Goal: Communication & Community: Answer question/provide support

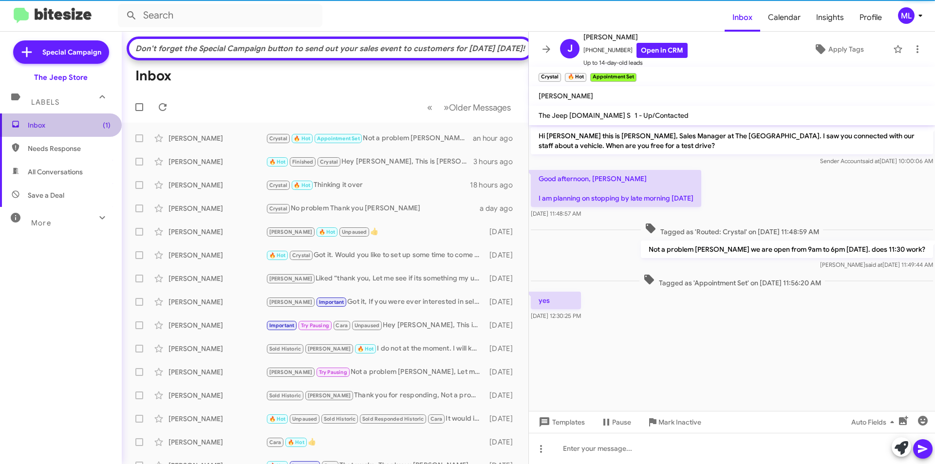
click at [88, 130] on span "Inbox (1)" at bounding box center [61, 124] width 122 height 23
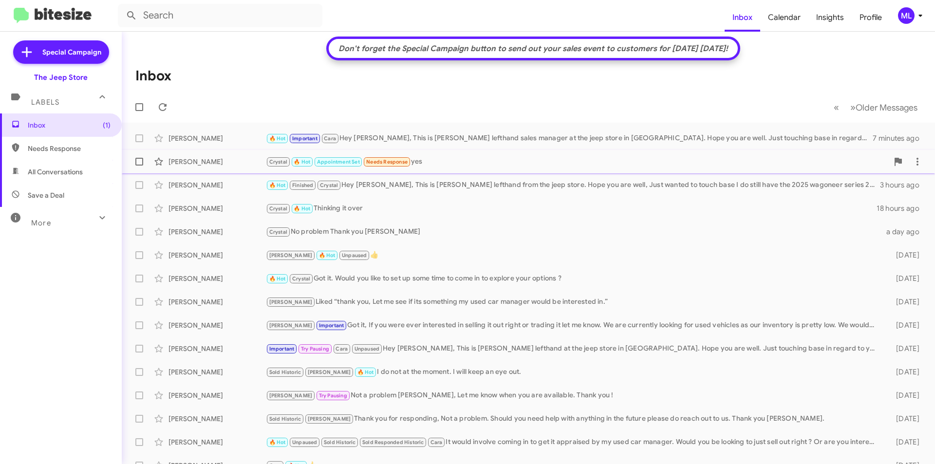
click at [414, 166] on div "Crystal 🔥 Hot Appointment Set Needs Response yes" at bounding box center [577, 161] width 622 height 11
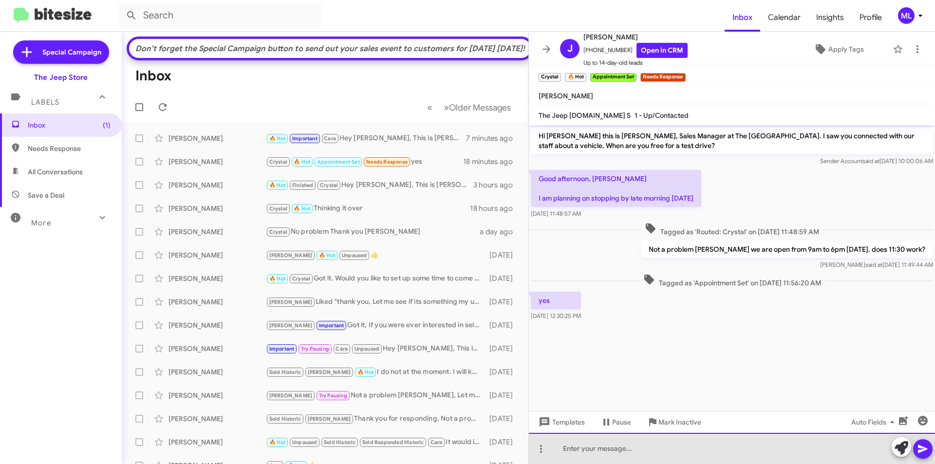
click at [594, 447] on div at bounding box center [732, 448] width 406 height 31
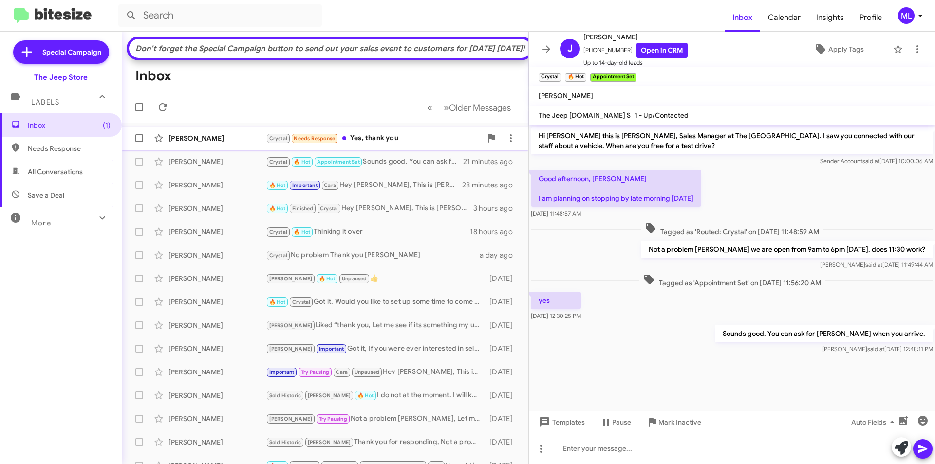
click at [267, 142] on span "Crystal" at bounding box center [278, 137] width 25 height 9
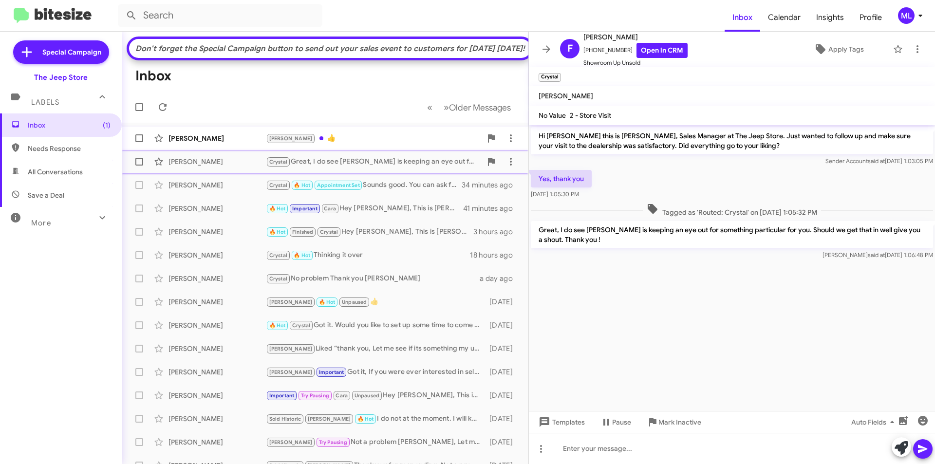
click at [309, 144] on div "Andrew 👍" at bounding box center [374, 138] width 216 height 11
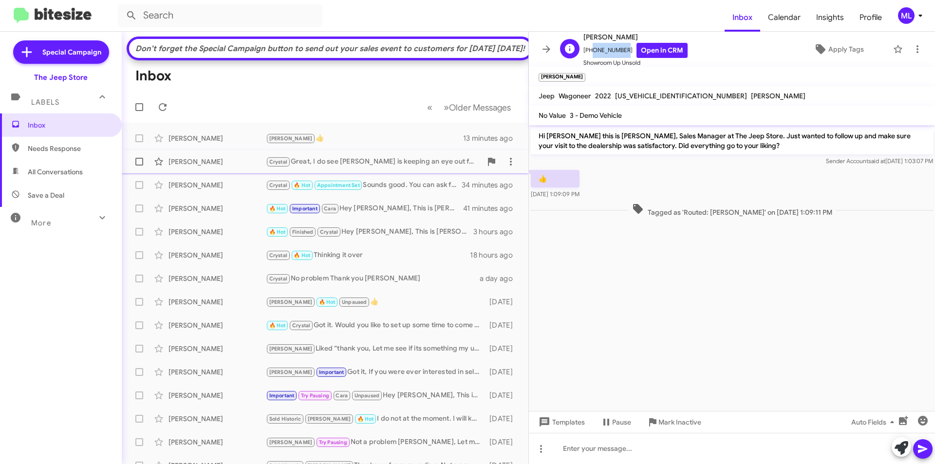
drag, startPoint x: 620, startPoint y: 52, endPoint x: 590, endPoint y: 54, distance: 30.3
click at [590, 54] on span "+17327689067 Open in CRM" at bounding box center [635, 50] width 104 height 15
copy span "7327689067"
click at [802, 449] on div at bounding box center [732, 448] width 406 height 31
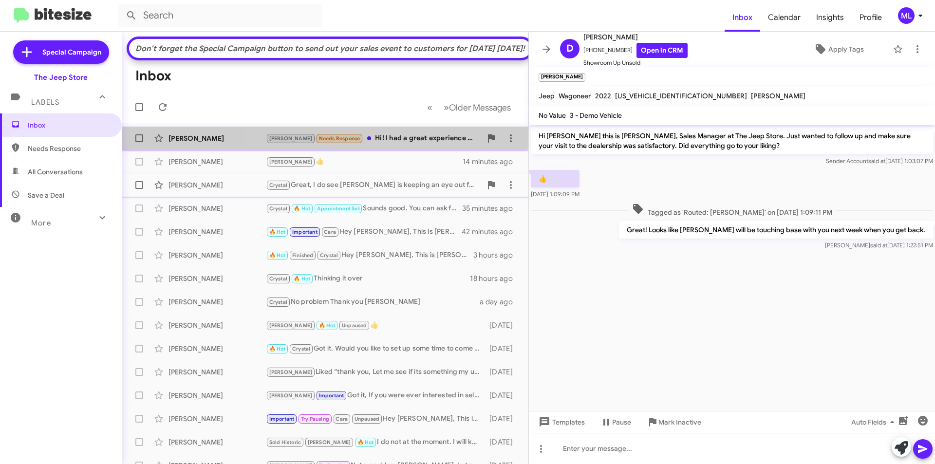
click at [393, 144] on div "Andrew Needs Response Hi! I had a great experience with your, but ended up buyi…" at bounding box center [374, 138] width 216 height 11
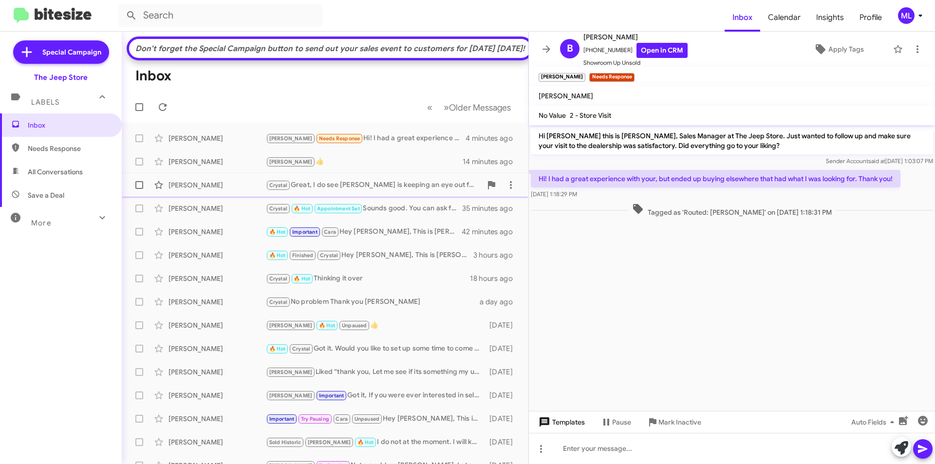
click at [558, 425] on span "Templates" at bounding box center [560, 422] width 48 height 18
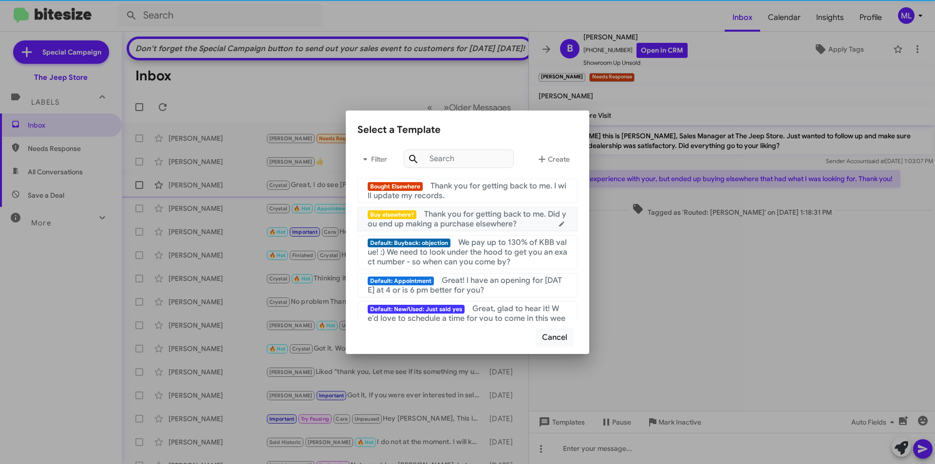
click at [478, 215] on span "Thank you for getting back to me. Did you end up making a purchase elsewhere?" at bounding box center [467, 218] width 199 height 19
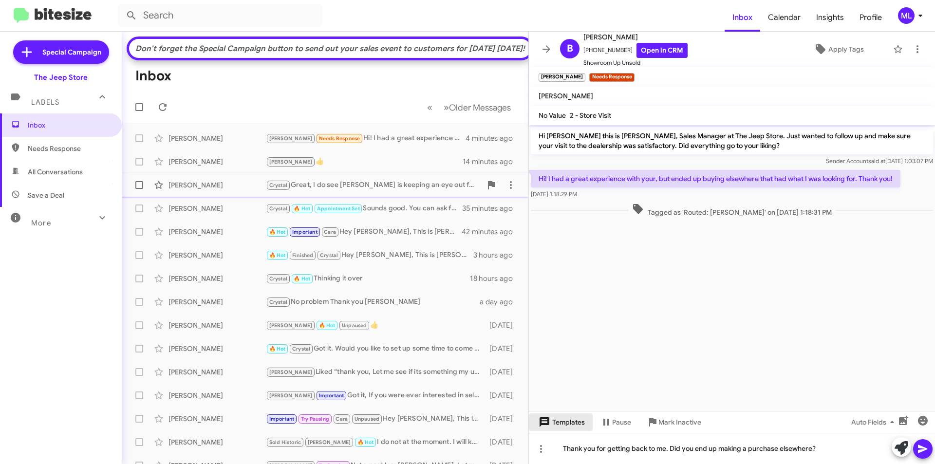
click at [563, 424] on span "Templates" at bounding box center [560, 422] width 48 height 18
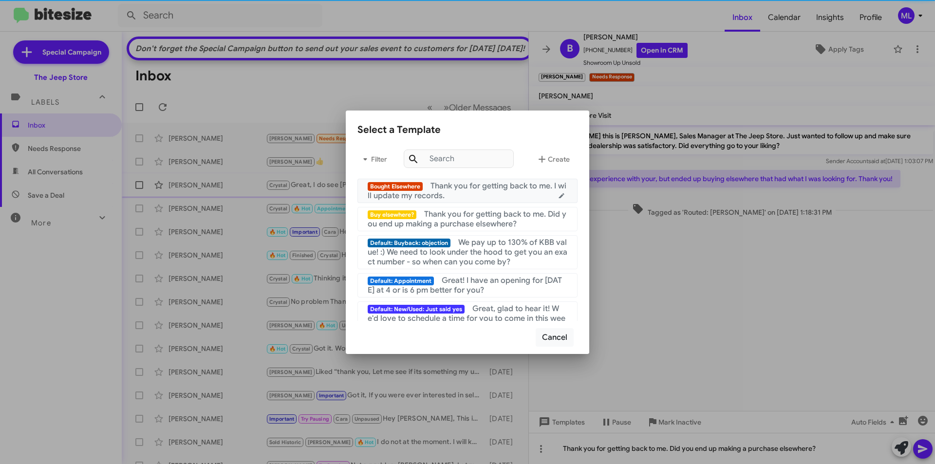
click at [512, 192] on div "Bought Elsewhere Thank you for getting back to me. I will update my records." at bounding box center [468, 190] width 200 height 19
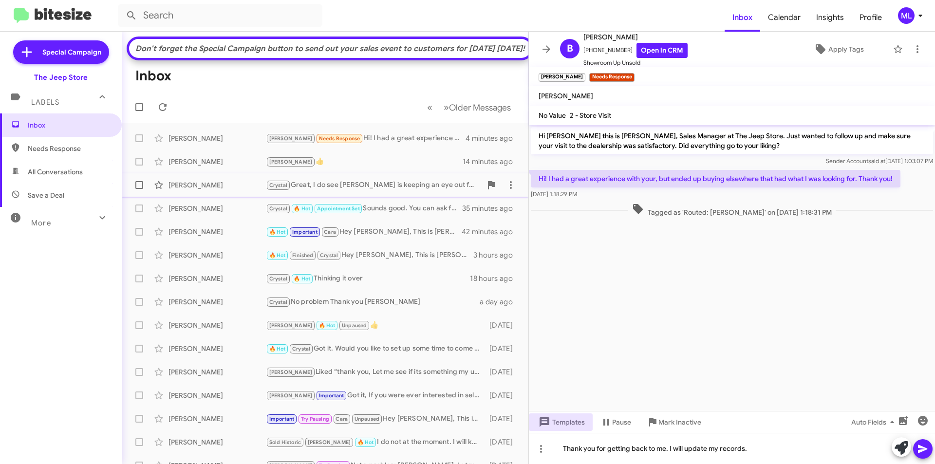
click at [923, 448] on icon at bounding box center [922, 449] width 9 height 8
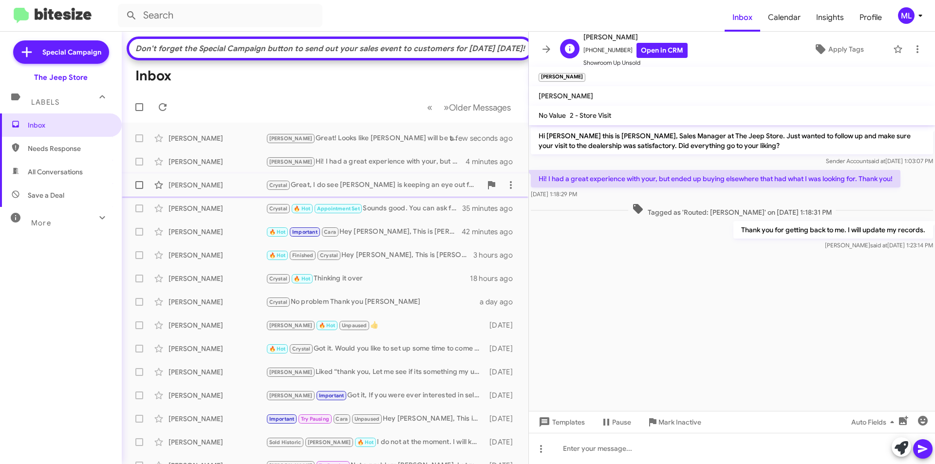
drag, startPoint x: 621, startPoint y: 53, endPoint x: 590, endPoint y: 52, distance: 31.2
click at [590, 52] on span "+17326823021 Open in CRM" at bounding box center [635, 50] width 104 height 15
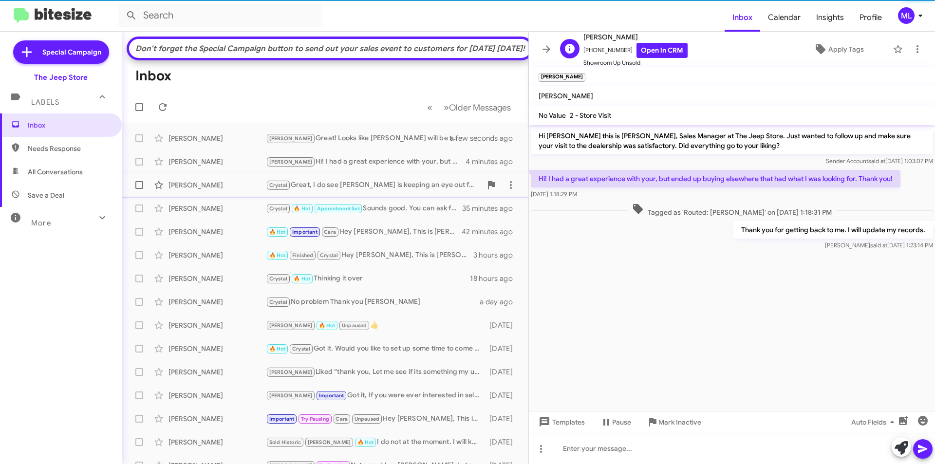
copy span "7326823021"
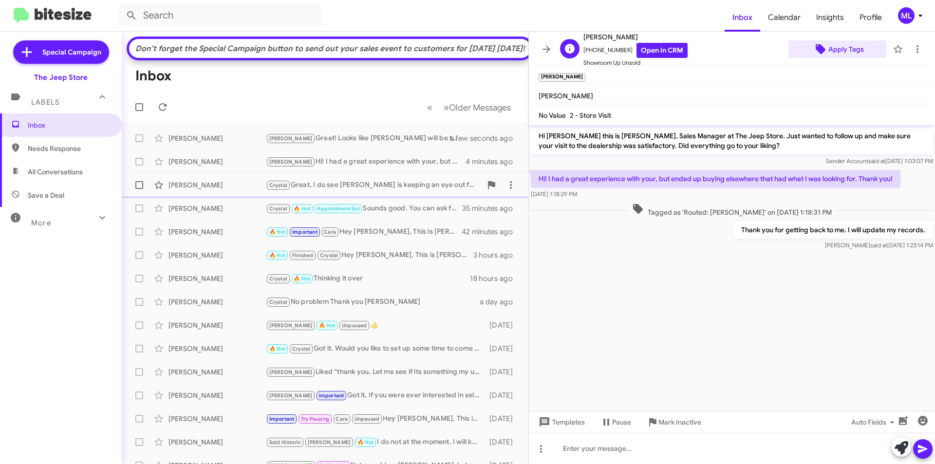
click at [828, 49] on span "Apply Tags" at bounding box center [846, 49] width 36 height 18
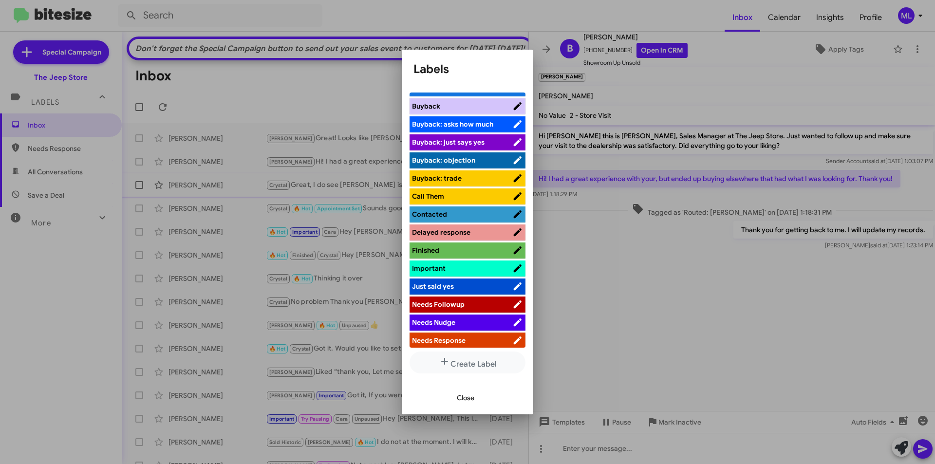
scroll to position [195, 0]
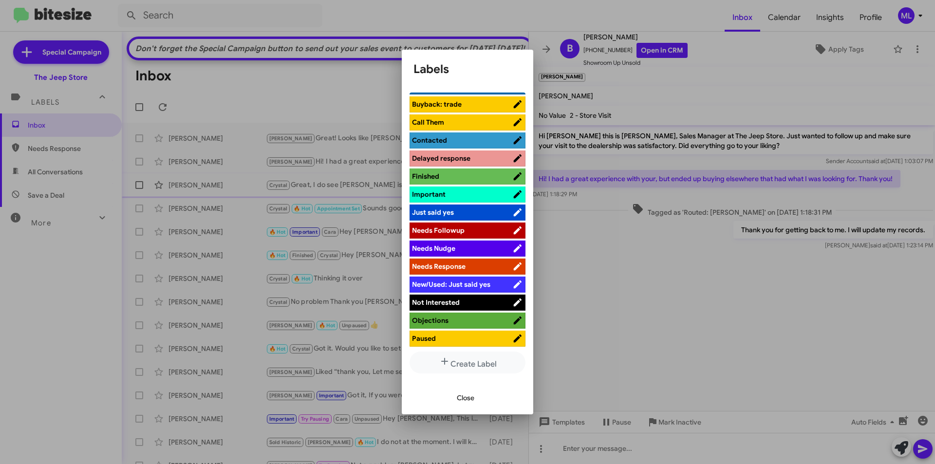
click at [461, 301] on span "Not Interested" at bounding box center [462, 302] width 100 height 10
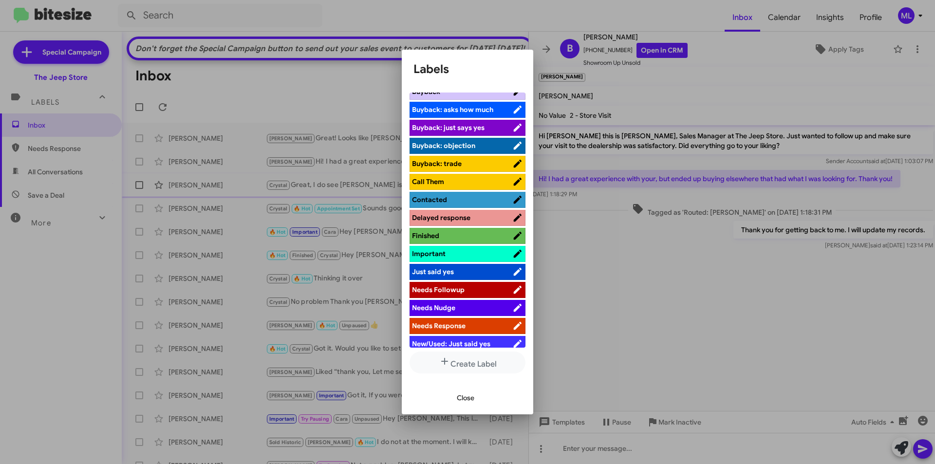
scroll to position [114, 0]
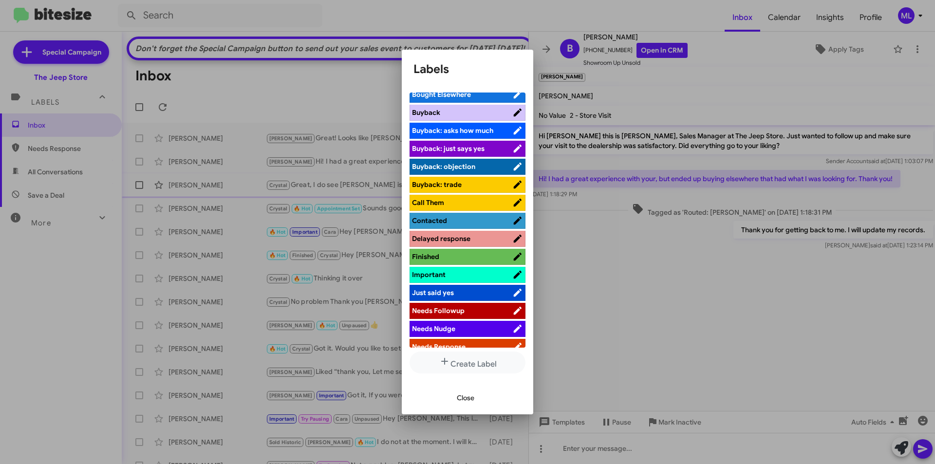
click at [455, 95] on span "Bought Elsewhere" at bounding box center [441, 94] width 59 height 9
click at [474, 395] on button "Close" at bounding box center [465, 398] width 33 height 18
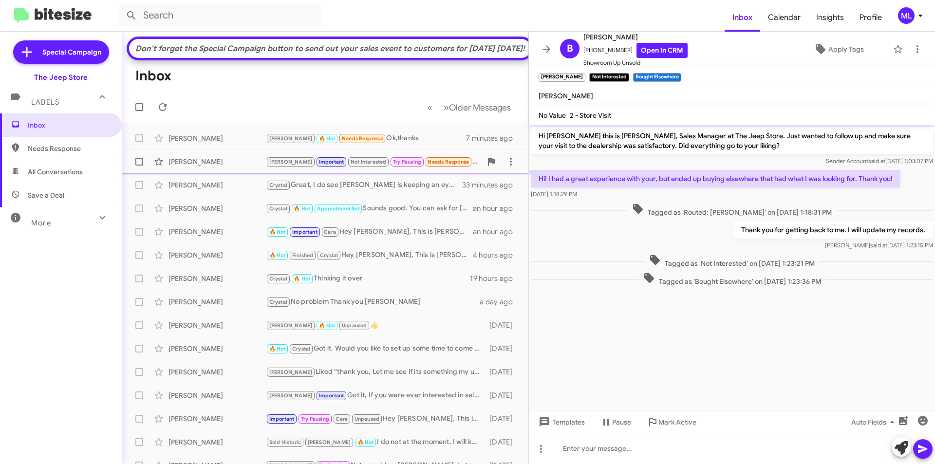
click at [191, 166] on div "Jonathan Squire" at bounding box center [216, 162] width 97 height 10
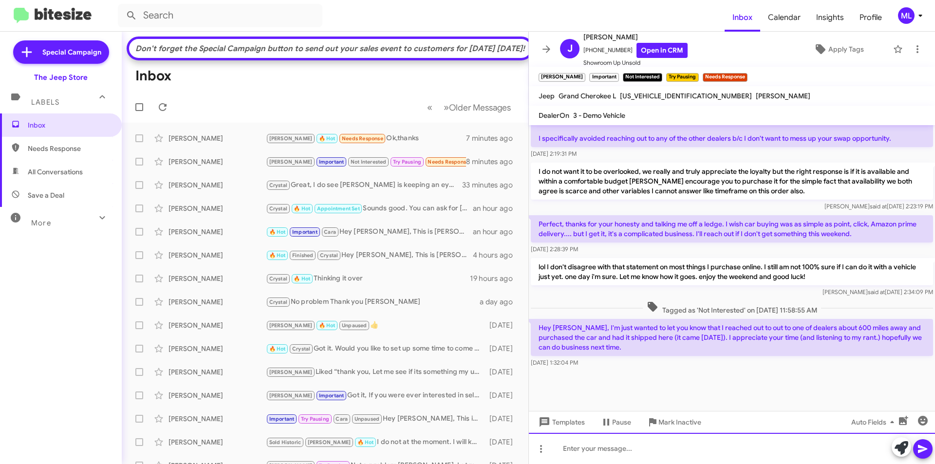
click at [625, 457] on div at bounding box center [732, 448] width 406 height 31
drag, startPoint x: 610, startPoint y: 50, endPoint x: 590, endPoint y: 54, distance: 19.8
click at [593, 53] on span "+17326141108 Open in CRM" at bounding box center [635, 50] width 104 height 15
click at [595, 52] on span "+17326141108 Open in CRM" at bounding box center [635, 50] width 104 height 15
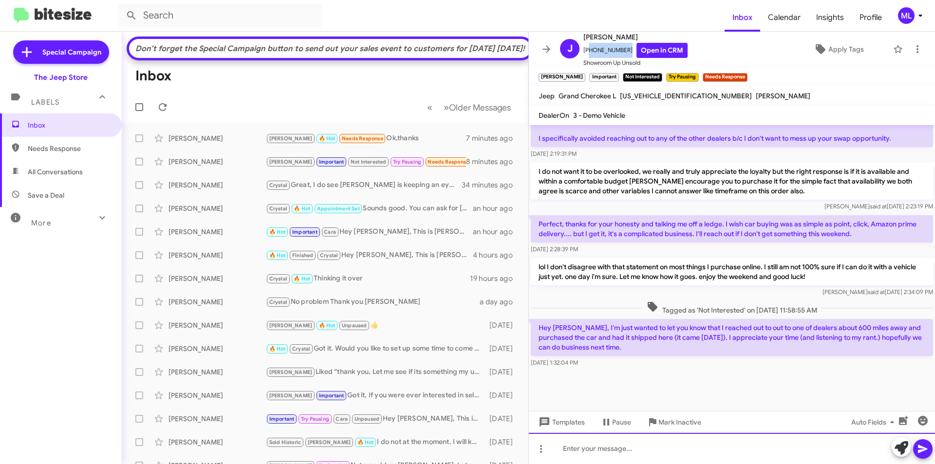
click at [627, 460] on div at bounding box center [732, 448] width 406 height 31
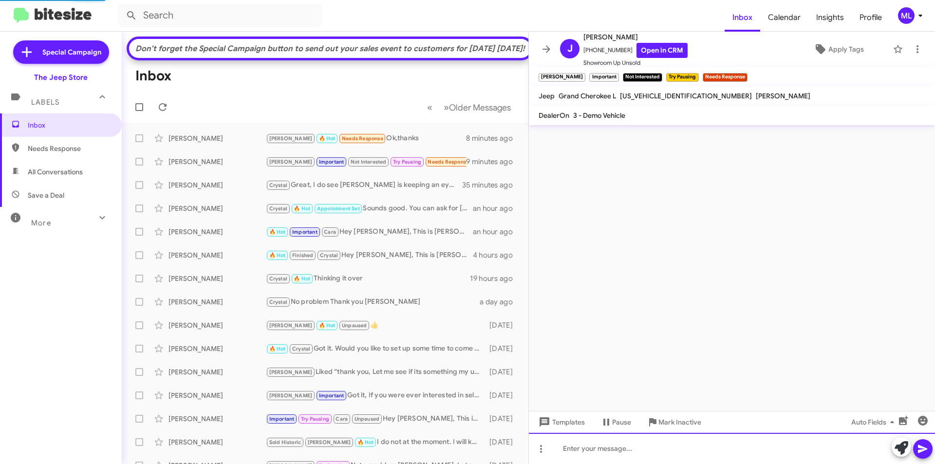
scroll to position [0, 0]
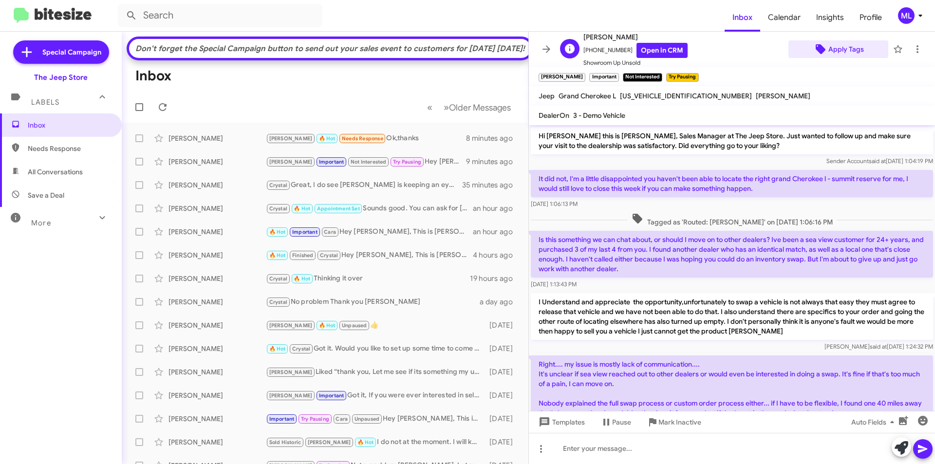
click at [843, 46] on span "Apply Tags" at bounding box center [846, 49] width 36 height 18
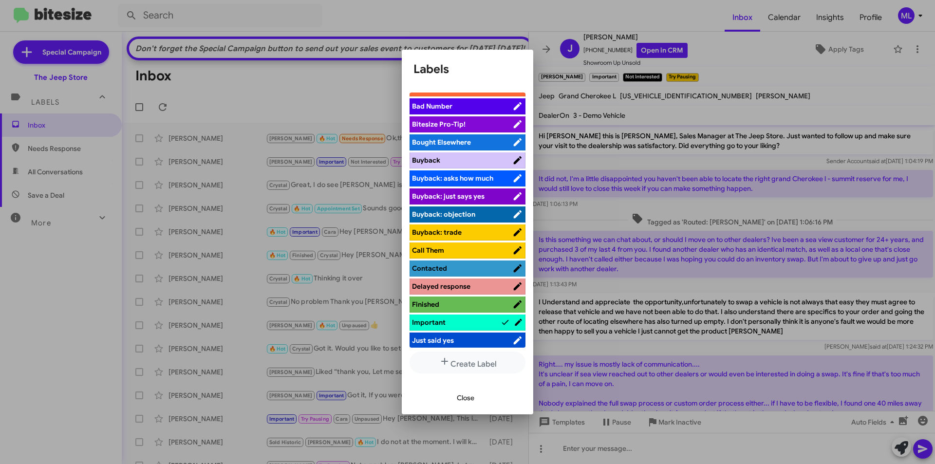
scroll to position [66, 0]
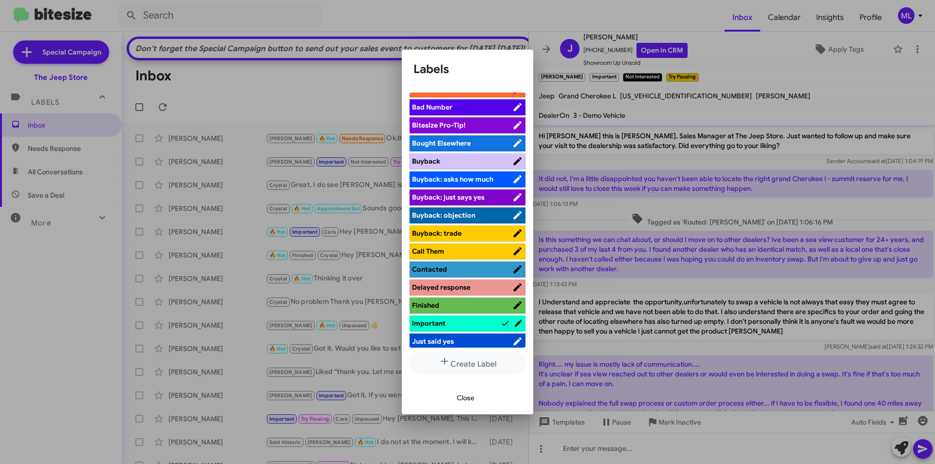
click at [476, 142] on span "Bought Elsewhere" at bounding box center [462, 143] width 100 height 10
click at [467, 393] on span "Close" at bounding box center [466, 398] width 18 height 18
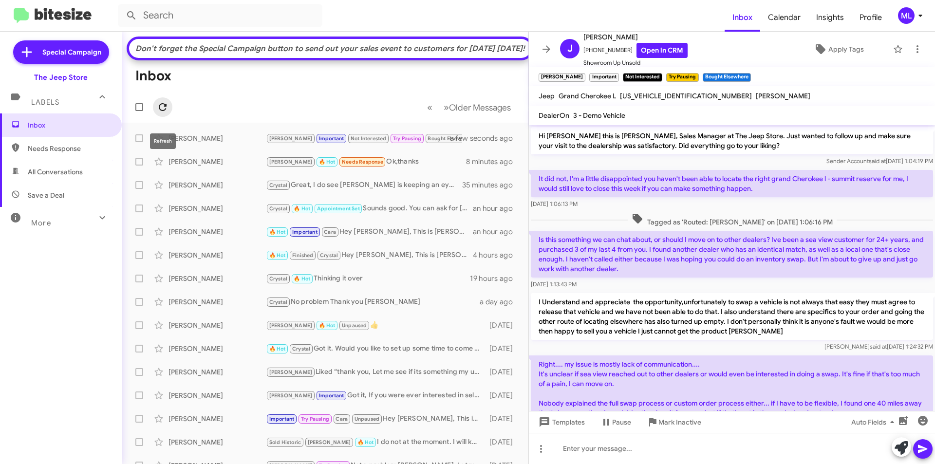
click at [165, 111] on icon at bounding box center [163, 107] width 8 height 8
click at [406, 167] on div "Andrew 🔥 Hot Needs Response Ok,thanks" at bounding box center [374, 161] width 216 height 11
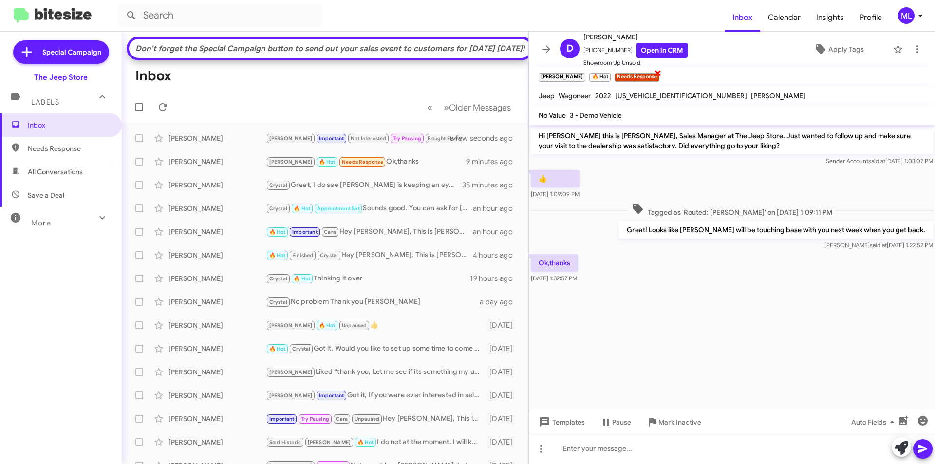
click at [654, 74] on span "×" at bounding box center [658, 73] width 8 height 12
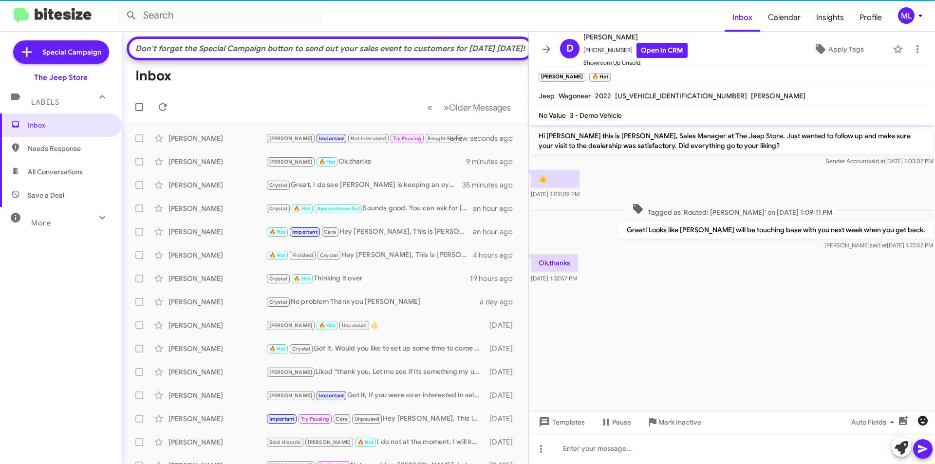
click at [921, 415] on icon "button" at bounding box center [923, 421] width 12 height 12
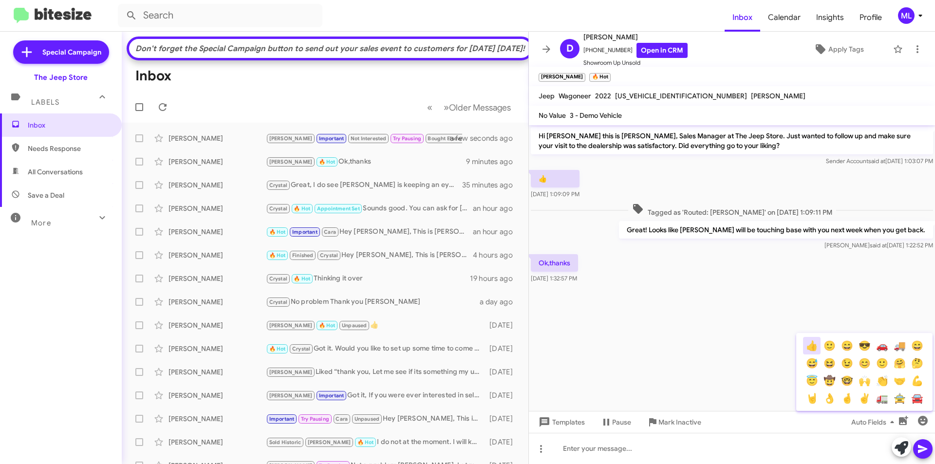
click at [805, 339] on button "👍" at bounding box center [812, 346] width 18 height 18
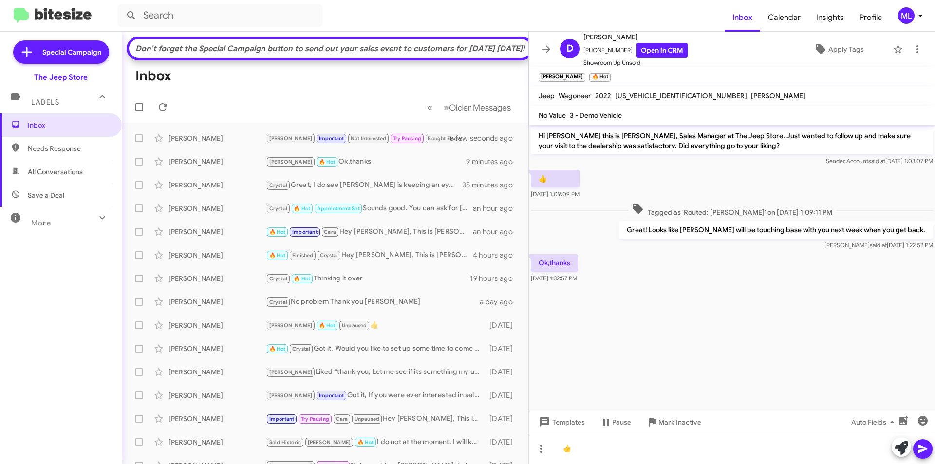
click at [925, 448] on icon at bounding box center [922, 449] width 9 height 8
click at [600, 426] on icon at bounding box center [606, 422] width 12 height 12
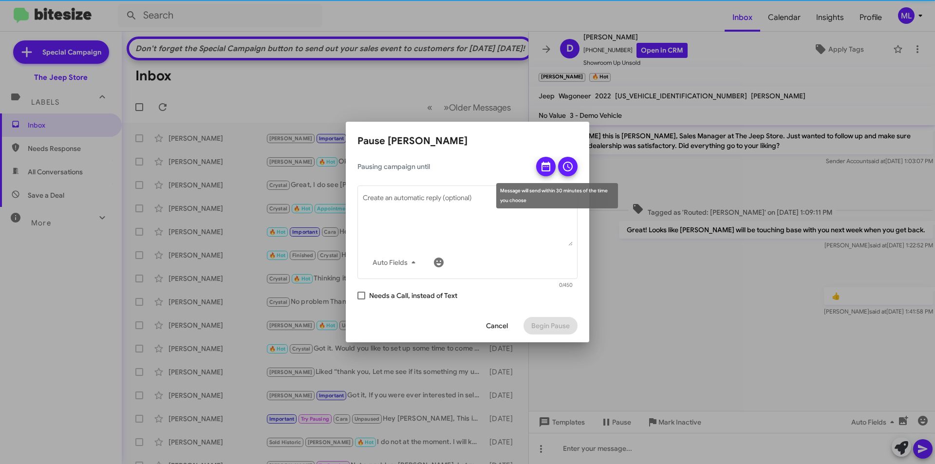
click at [547, 162] on icon at bounding box center [546, 167] width 12 height 12
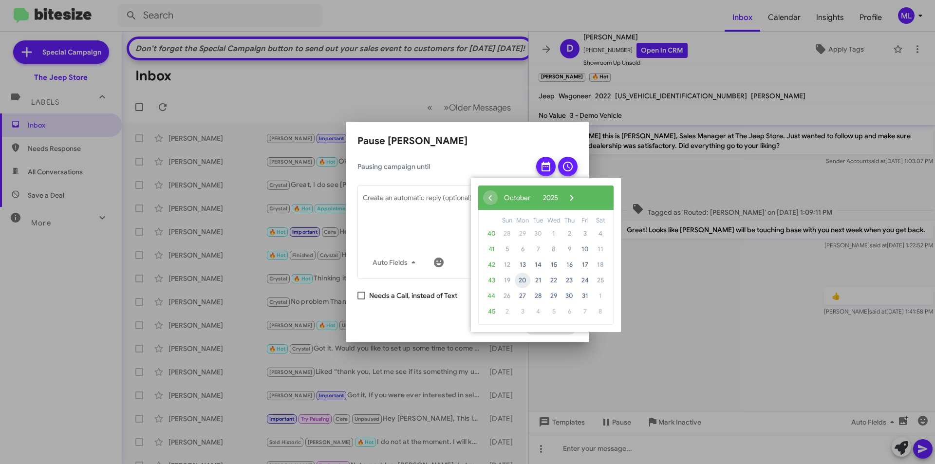
click at [526, 278] on span "20" at bounding box center [523, 281] width 16 height 16
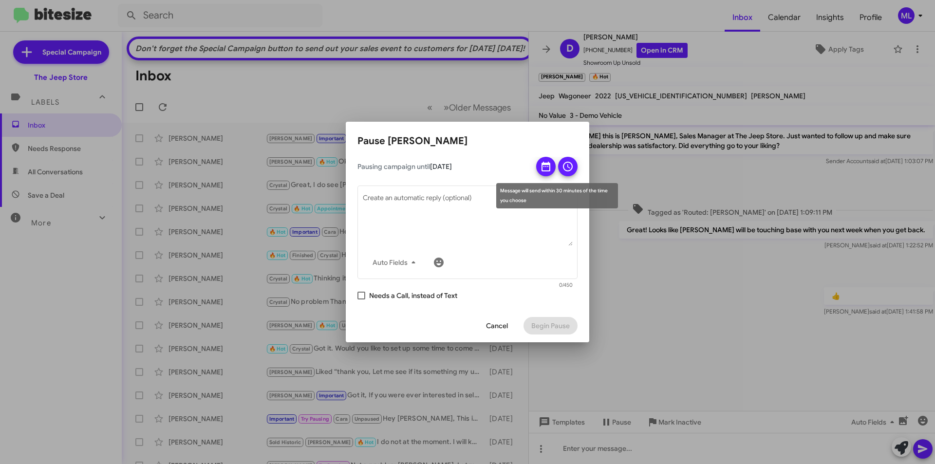
click at [562, 170] on icon at bounding box center [568, 167] width 12 height 12
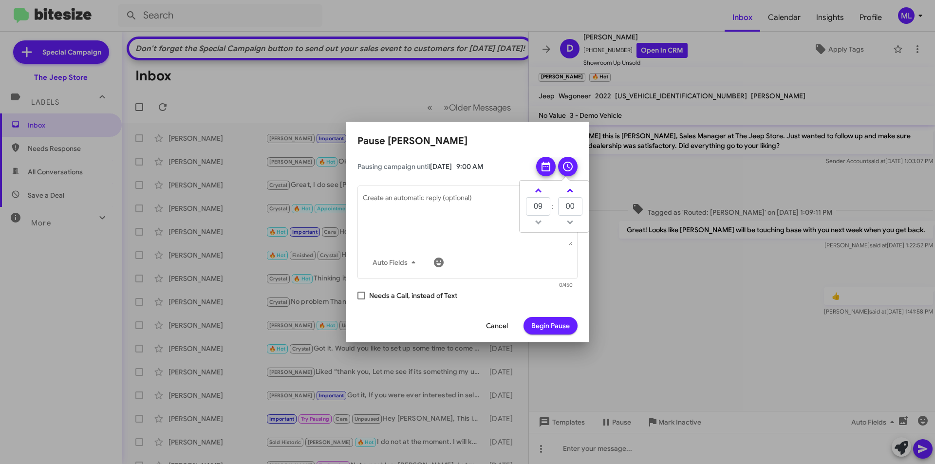
click at [362, 298] on span at bounding box center [361, 296] width 8 height 8
click at [361, 299] on input "Needs a Call, instead of Text" at bounding box center [361, 299] width 0 height 0
checkbox input "true"
click at [564, 322] on span "Begin Pause" at bounding box center [550, 326] width 38 height 18
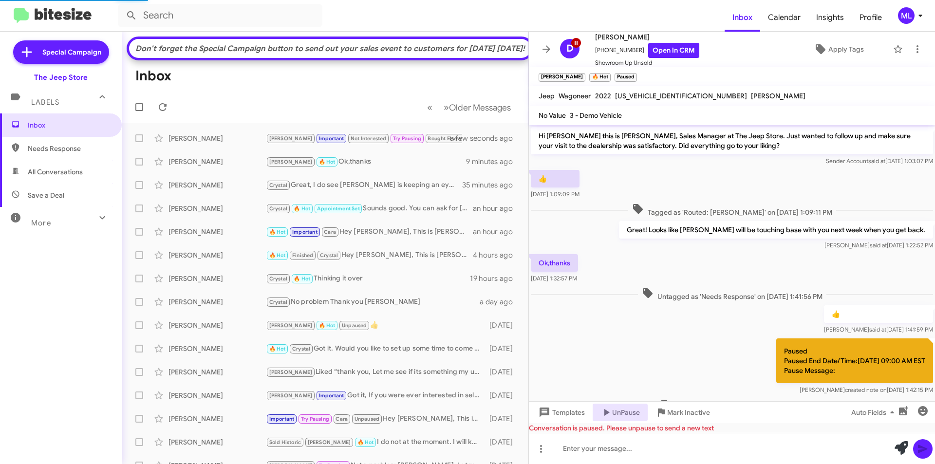
scroll to position [36, 0]
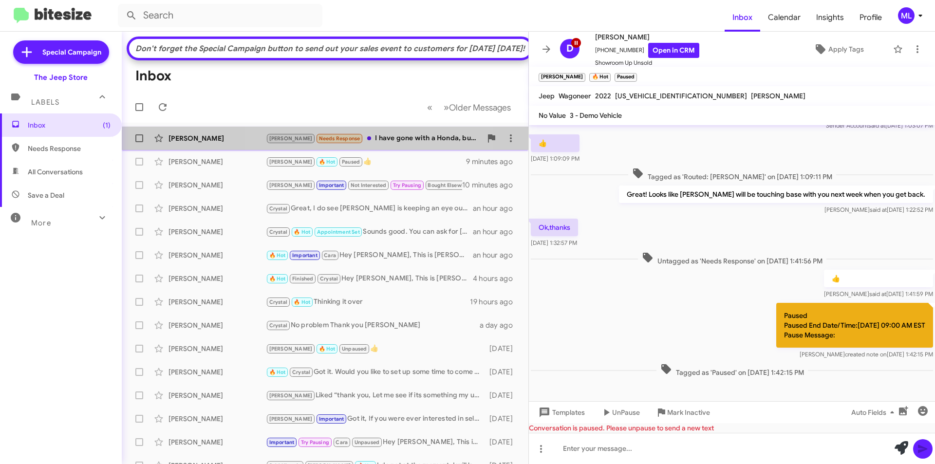
click at [357, 148] on div "Lorraine Minogue Andrew Needs Response I have gone with a Honda, but would alwa…" at bounding box center [324, 138] width 391 height 19
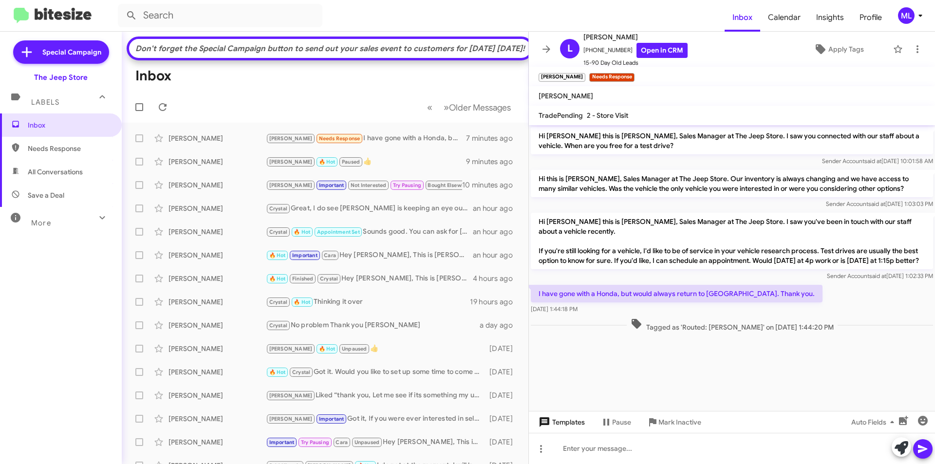
click at [568, 421] on span "Templates" at bounding box center [560, 422] width 48 height 18
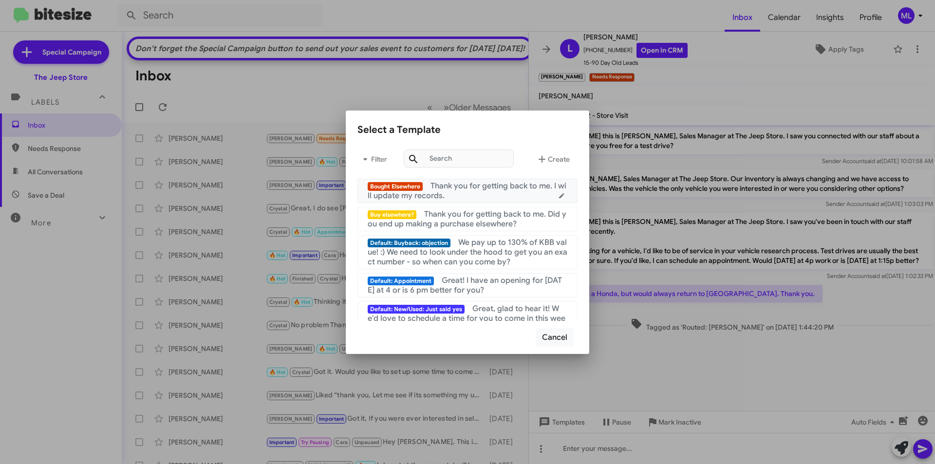
click at [470, 190] on span "Thank you for getting back to me. I will update my records." at bounding box center [467, 190] width 199 height 19
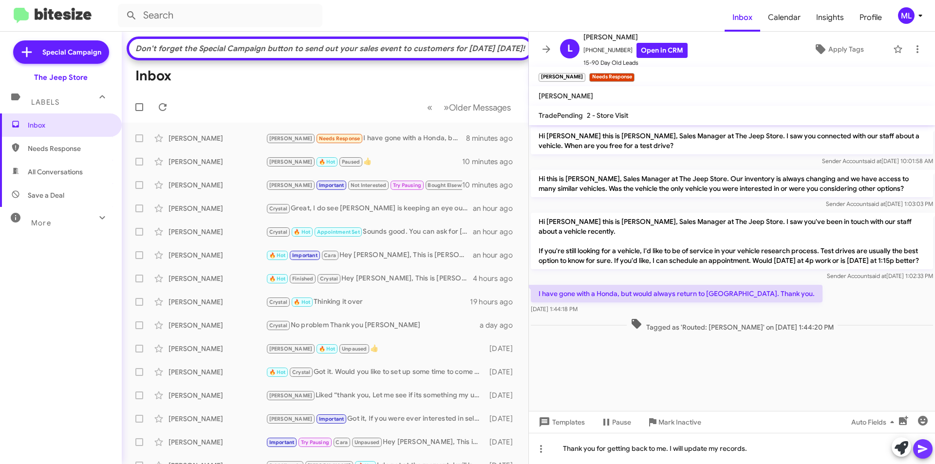
click at [920, 446] on icon at bounding box center [922, 449] width 9 height 8
drag, startPoint x: 623, startPoint y: 52, endPoint x: 590, endPoint y: 51, distance: 33.1
click at [590, 51] on span "+19142608324 Open in CRM" at bounding box center [635, 50] width 104 height 15
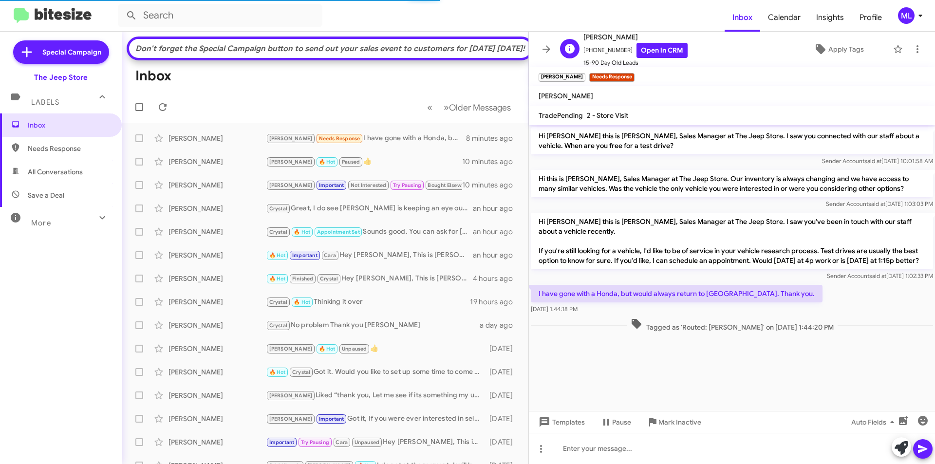
copy span "9142608324"
click at [843, 52] on span "Apply Tags" at bounding box center [846, 49] width 36 height 18
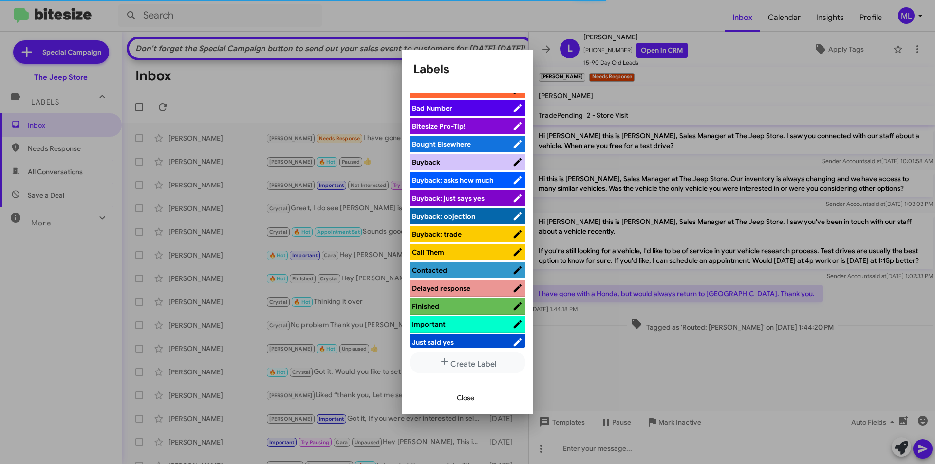
scroll to position [195, 0]
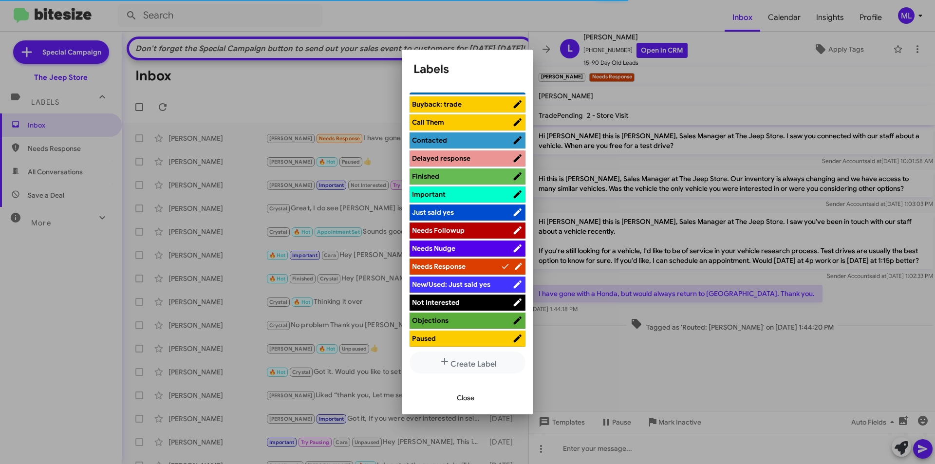
click at [470, 303] on span "Not Interested" at bounding box center [462, 302] width 100 height 10
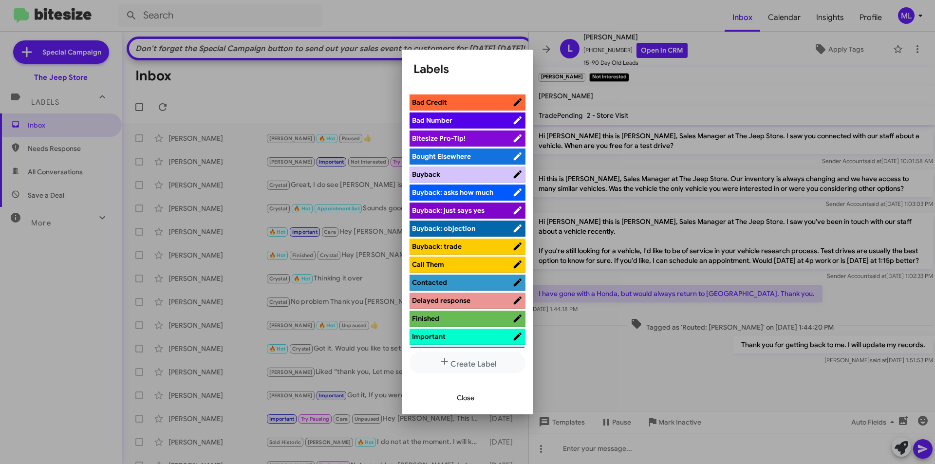
scroll to position [17, 0]
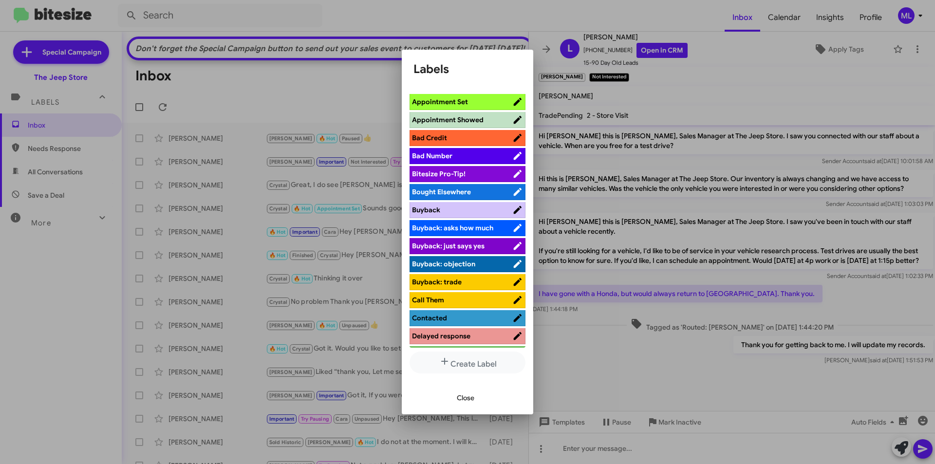
click at [464, 189] on span "Bought Elsewhere" at bounding box center [441, 191] width 59 height 9
click at [464, 400] on span "Close" at bounding box center [466, 398] width 18 height 18
